Goal: Check status: Check status

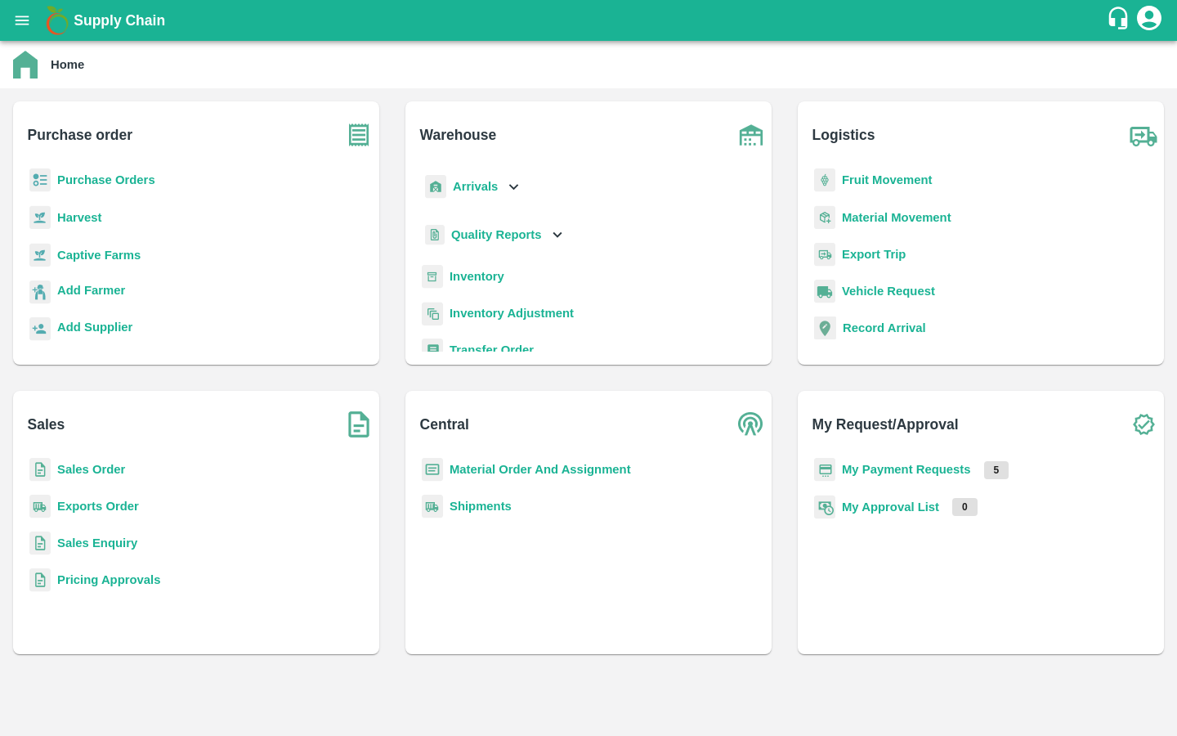
click at [119, 253] on b "Captive Farms" at bounding box center [98, 255] width 83 height 13
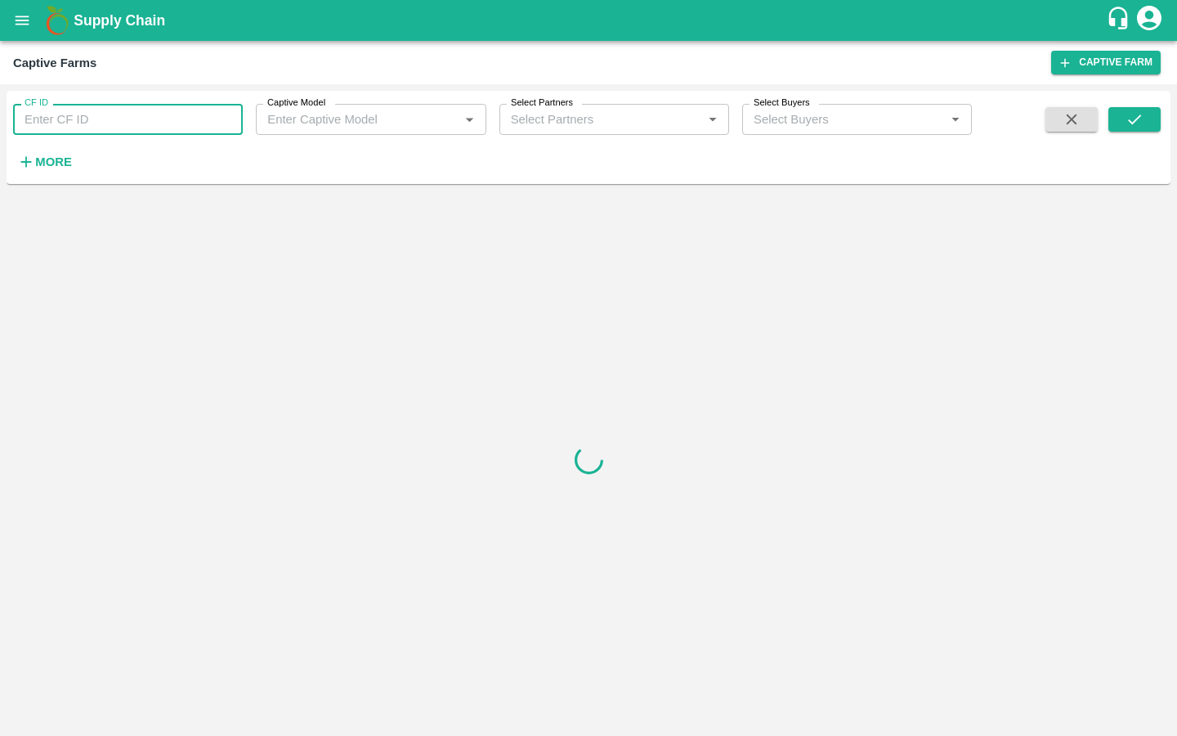
click at [141, 111] on input "CF ID" at bounding box center [128, 119] width 230 height 31
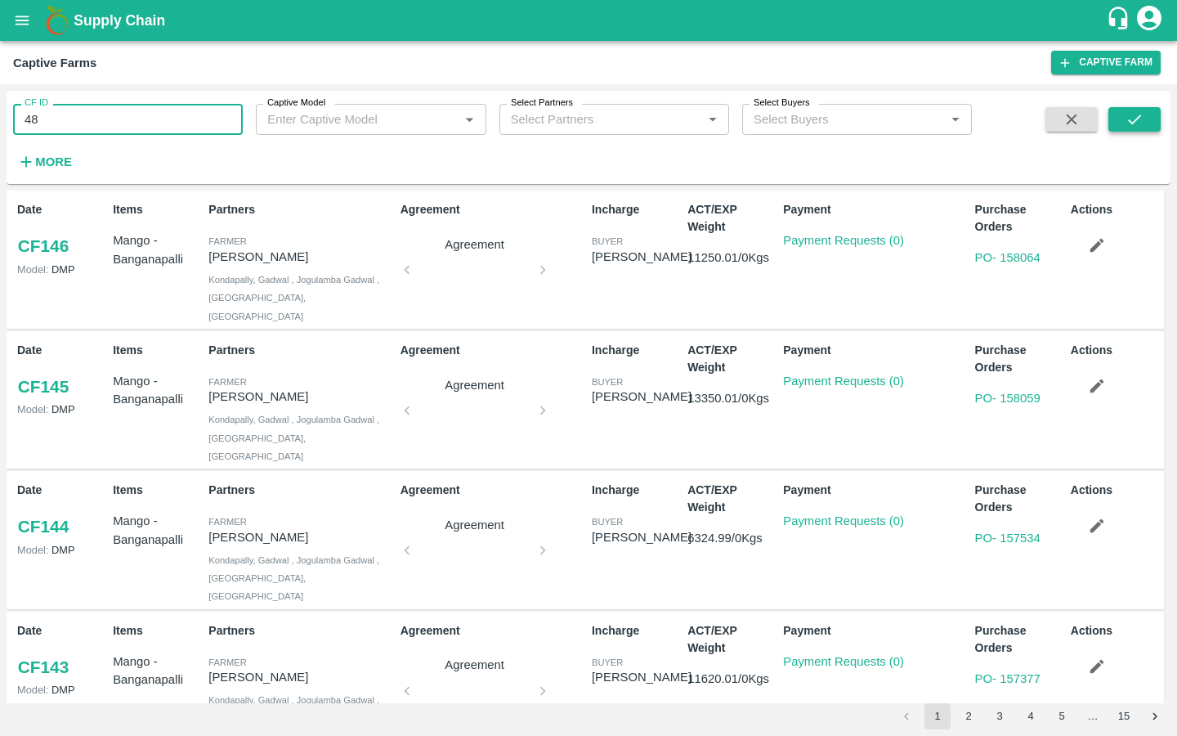
type input "48"
click at [1140, 129] on button "submit" at bounding box center [1135, 119] width 52 height 25
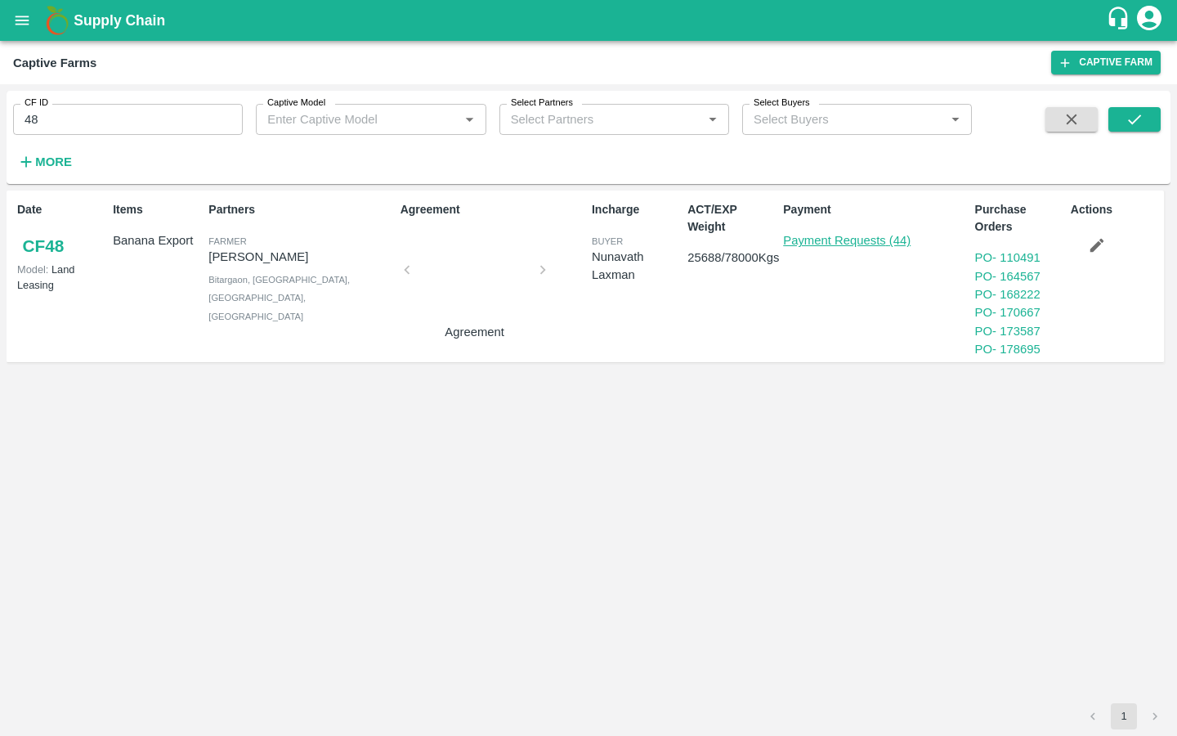
click at [853, 241] on link "Payment Requests (44)" at bounding box center [847, 240] width 128 height 13
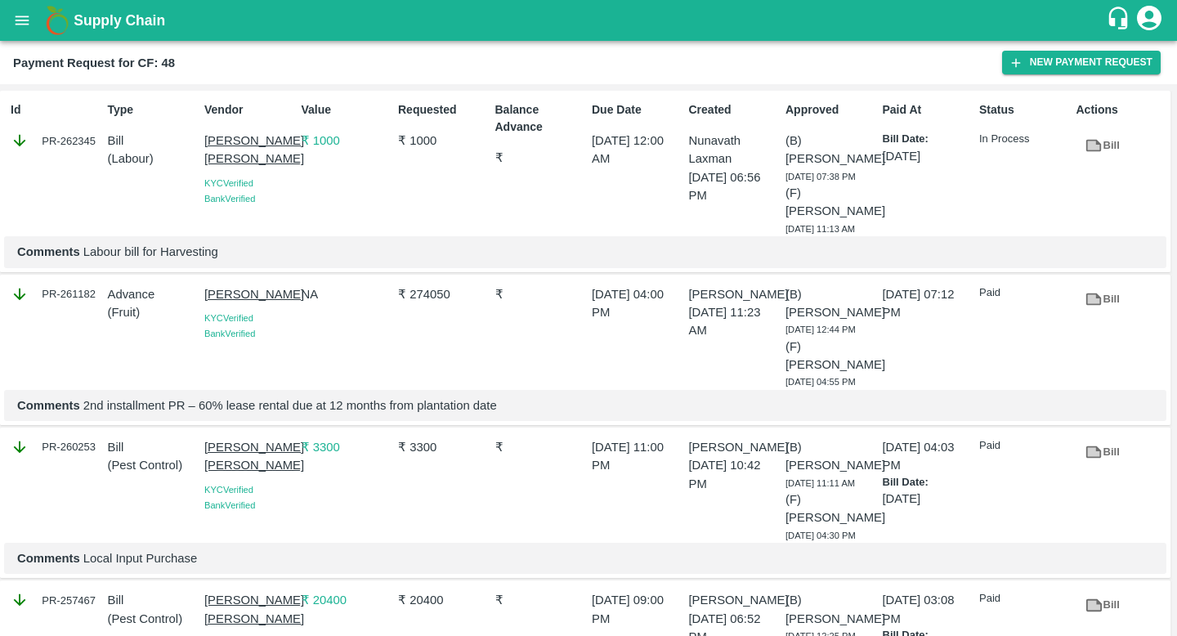
scroll to position [3851, 0]
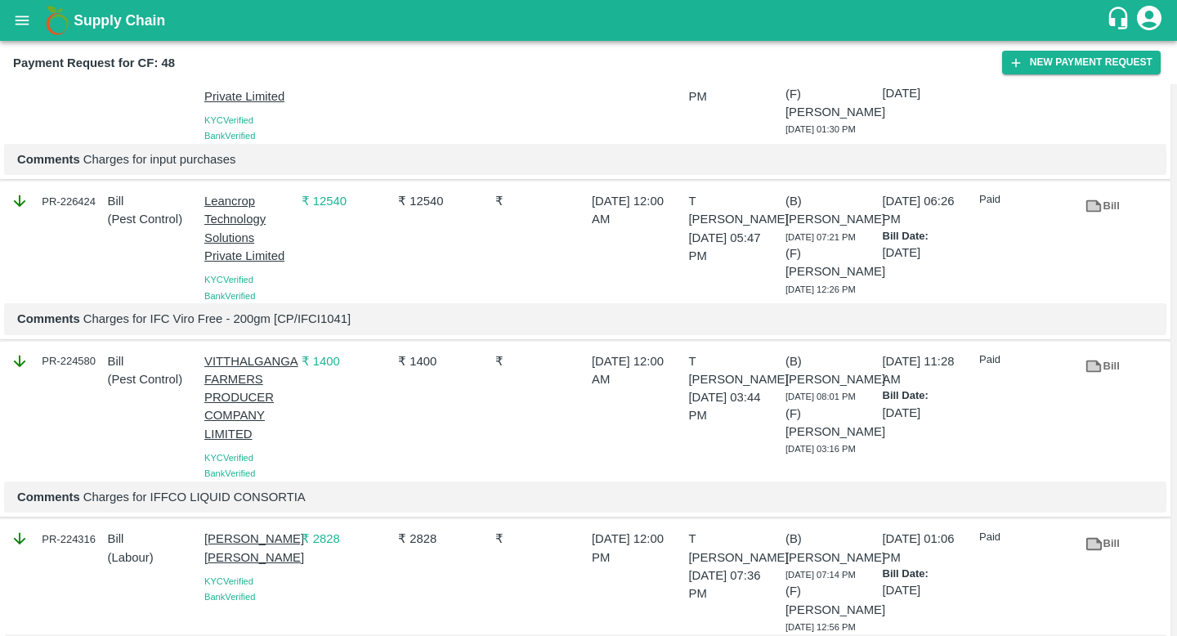
click at [1091, 377] on link "Bill" at bounding box center [1103, 366] width 52 height 29
click at [1093, 204] on icon at bounding box center [1094, 206] width 12 height 9
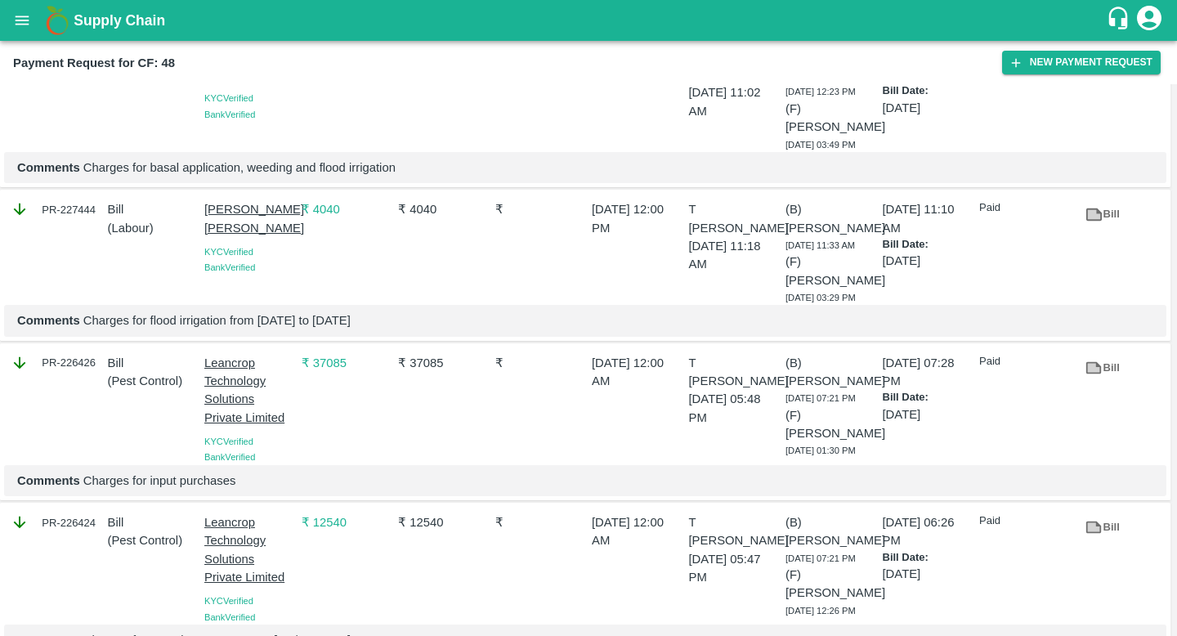
click at [1121, 369] on link "Bill" at bounding box center [1103, 368] width 52 height 29
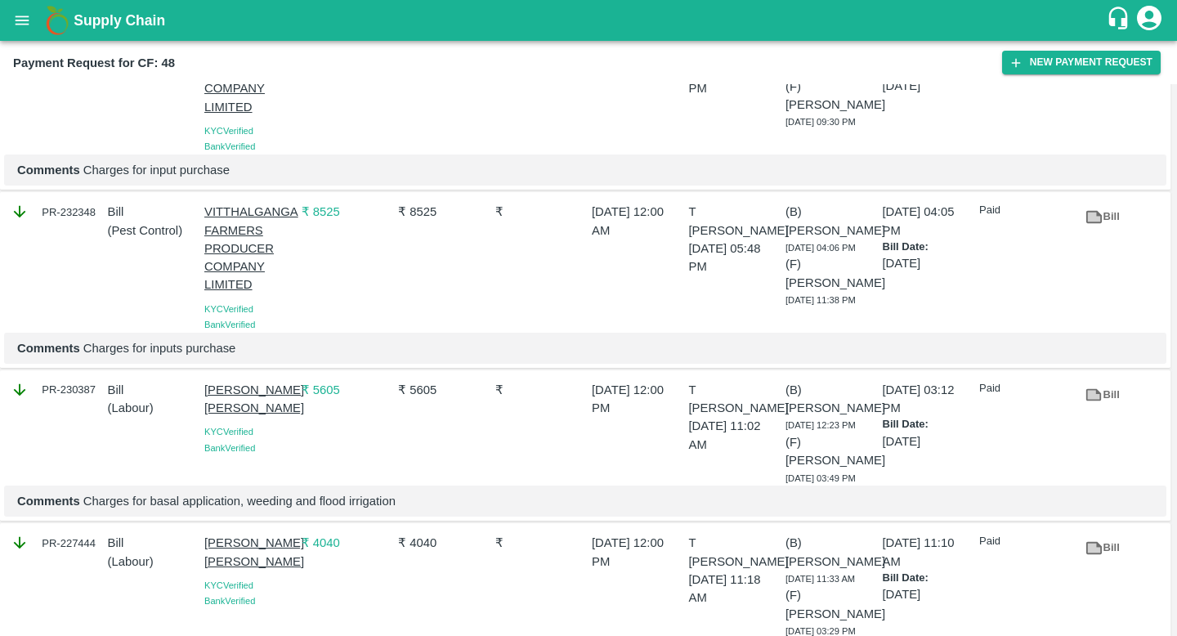
scroll to position [3235, 0]
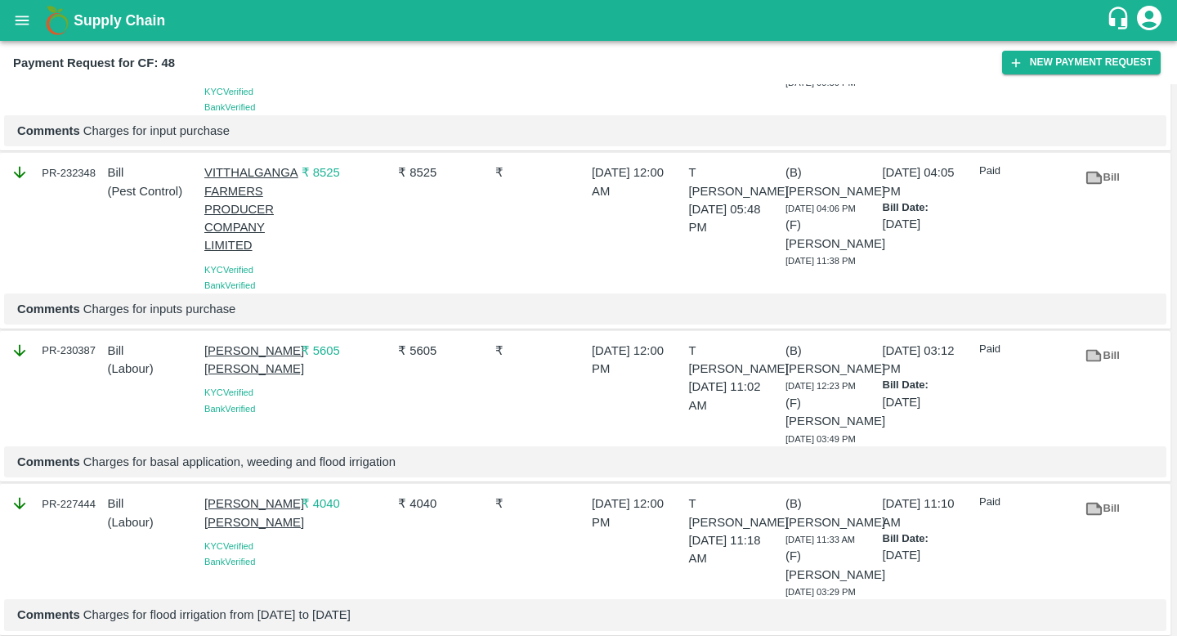
click at [1110, 182] on link "Bill" at bounding box center [1103, 178] width 52 height 29
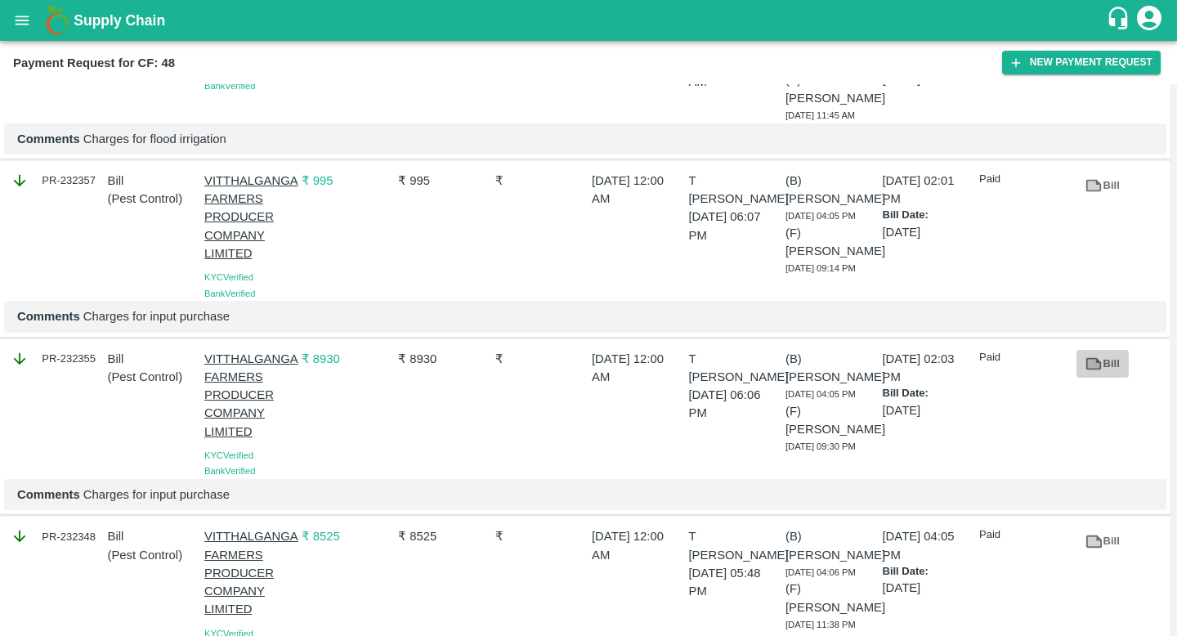
click at [1105, 362] on link "Bill" at bounding box center [1103, 364] width 52 height 29
